Goal: Task Accomplishment & Management: Manage account settings

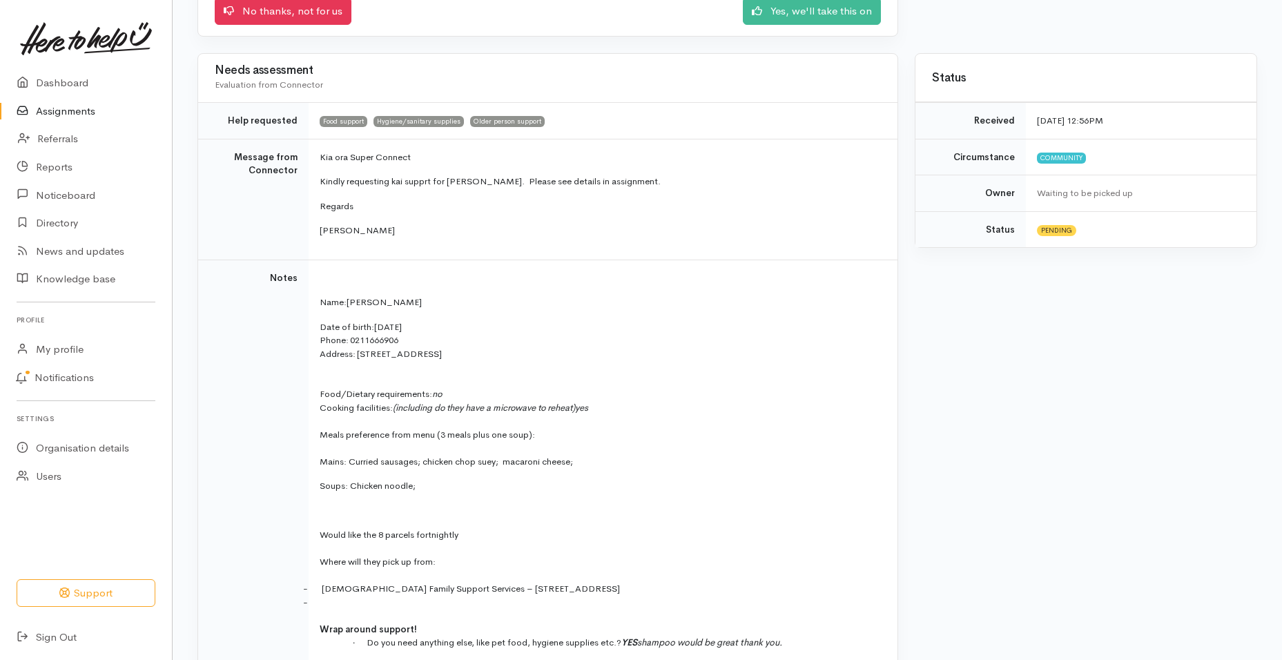
scroll to position [227, 0]
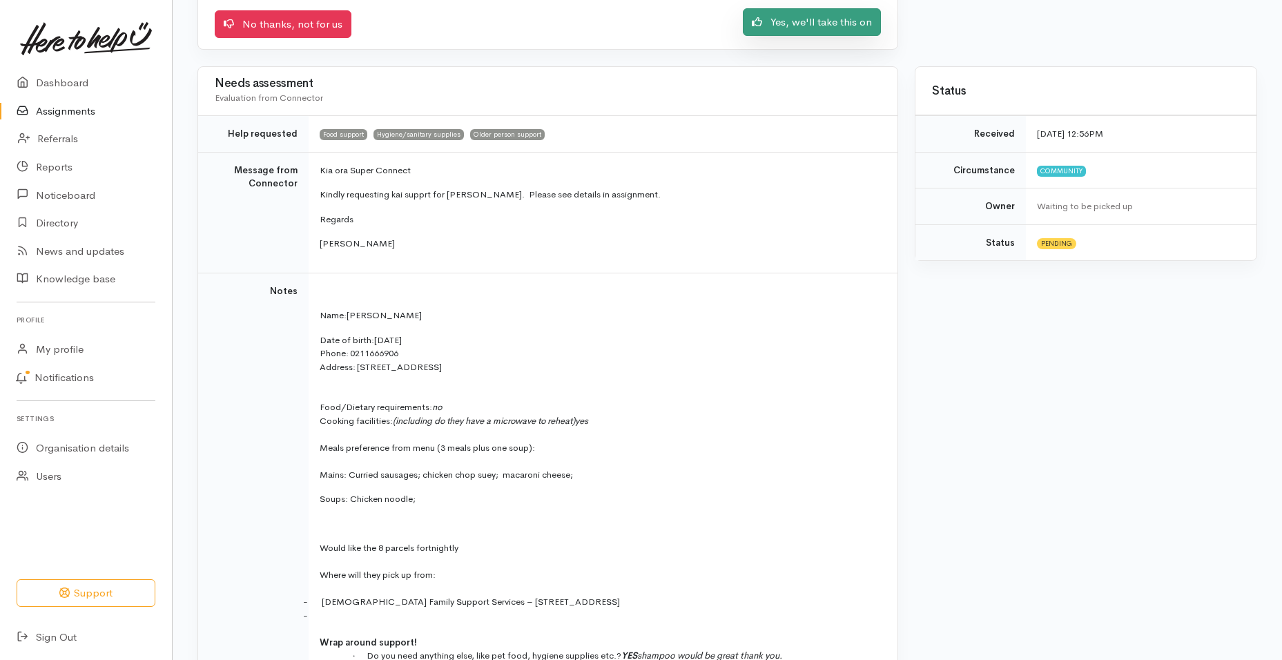
click at [832, 27] on link "Yes, we'll take this on" at bounding box center [812, 22] width 138 height 28
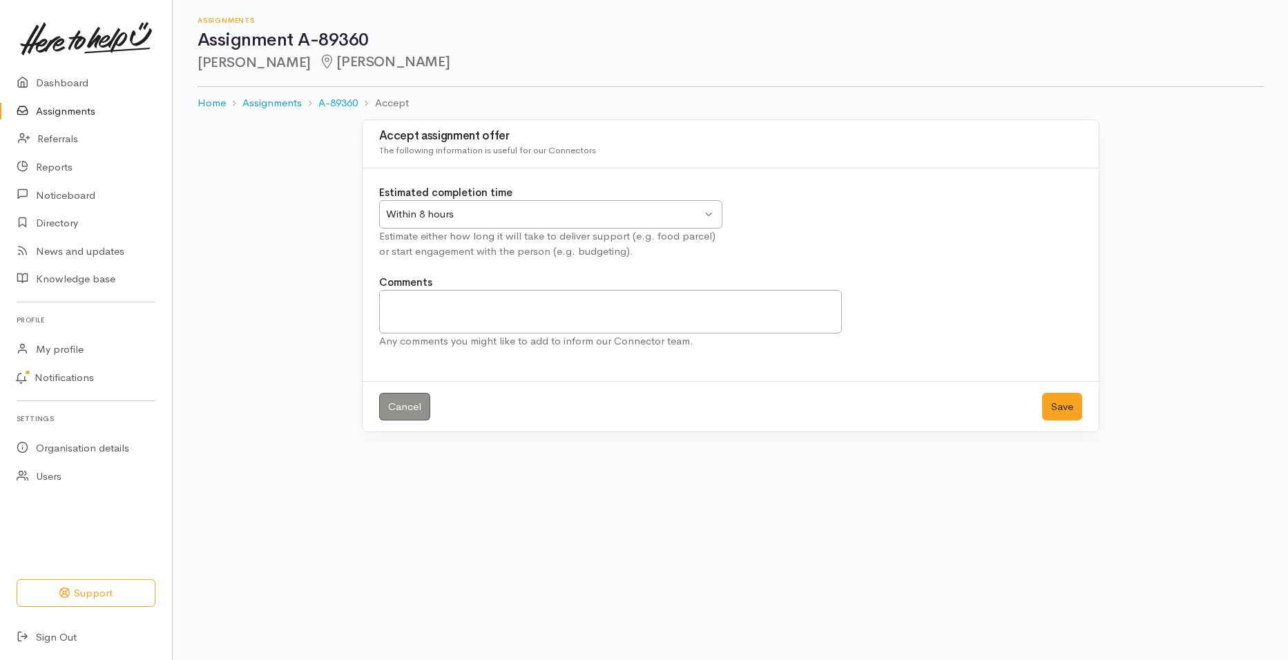
click at [709, 215] on div "Within 8 hours Within 8 hours" at bounding box center [550, 214] width 343 height 28
drag, startPoint x: 437, startPoint y: 311, endPoint x: 452, endPoint y: 307, distance: 15.1
click at [436, 309] on textarea "Comments" at bounding box center [610, 312] width 463 height 44
type textarea "First parcel will be delivered to CFSS tomorrow"
click at [1071, 406] on button "Save" at bounding box center [1062, 407] width 40 height 28
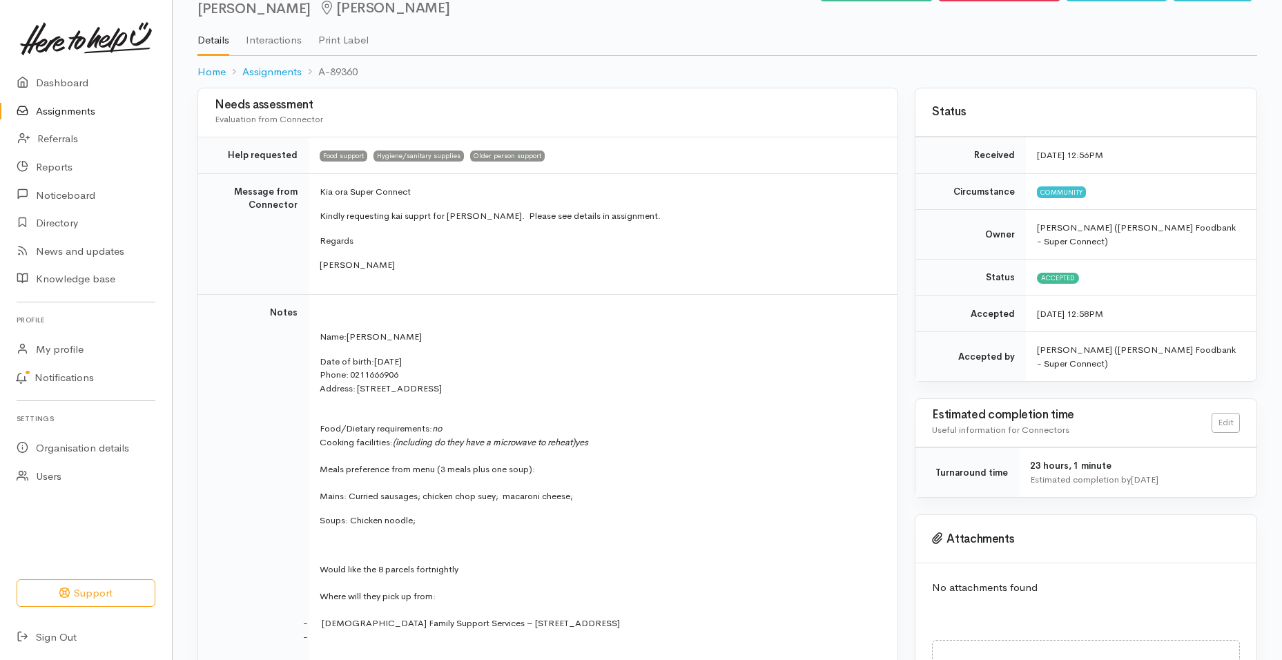
scroll to position [37, 0]
